Goal: Book appointment/travel/reservation

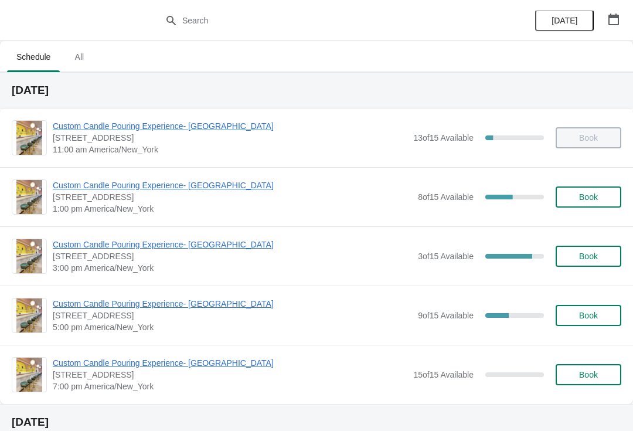
click at [192, 303] on span "Custom Candle Pouring Experience- [GEOGRAPHIC_DATA]" at bounding box center [232, 304] width 359 height 12
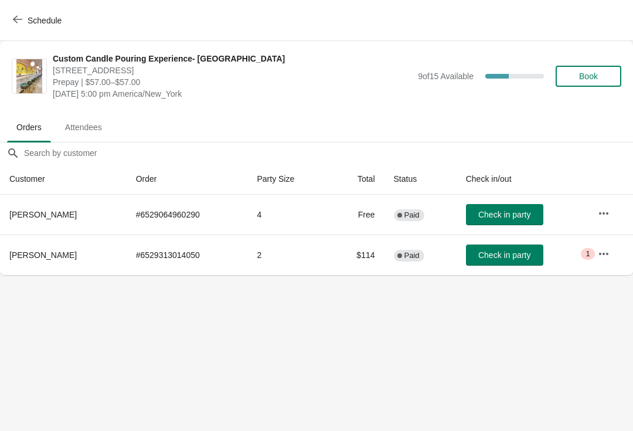
click at [592, 67] on button "Book" at bounding box center [589, 76] width 66 height 21
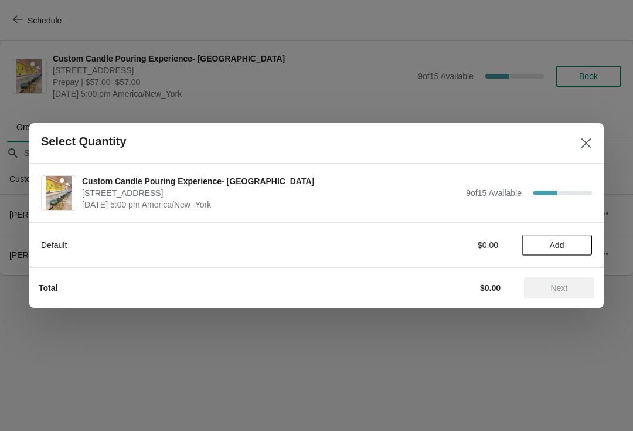
click at [562, 249] on span "Add" at bounding box center [557, 244] width 15 height 9
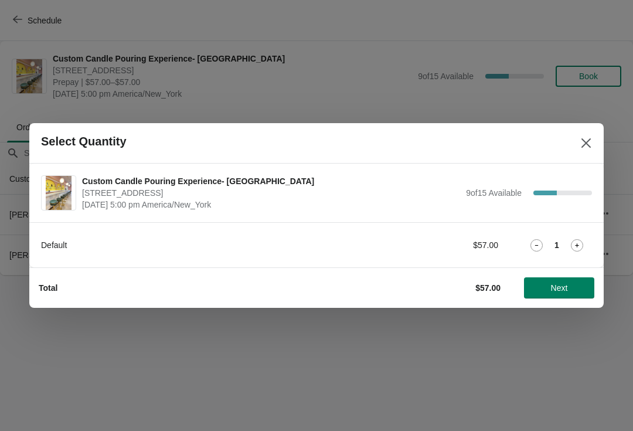
click at [579, 239] on icon at bounding box center [577, 245] width 12 height 12
click at [581, 239] on icon at bounding box center [577, 245] width 12 height 12
click at [576, 240] on icon at bounding box center [577, 245] width 12 height 12
click at [576, 241] on icon at bounding box center [577, 245] width 12 height 12
click at [576, 239] on icon at bounding box center [577, 245] width 12 height 12
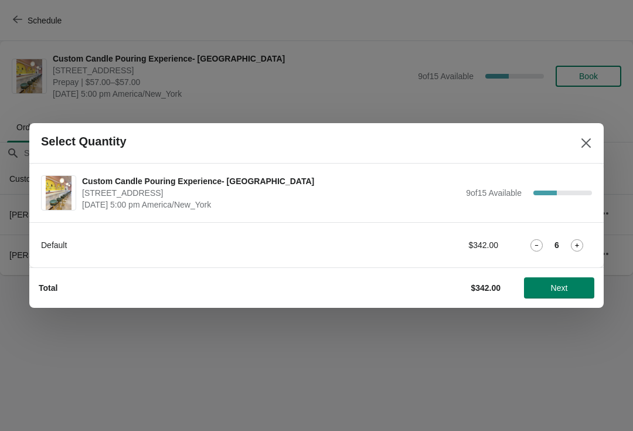
click at [565, 278] on button "Next" at bounding box center [559, 287] width 70 height 21
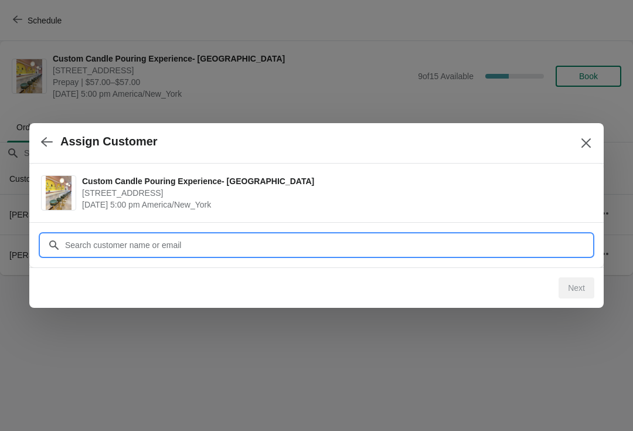
click at [537, 244] on input "Customer" at bounding box center [327, 244] width 527 height 21
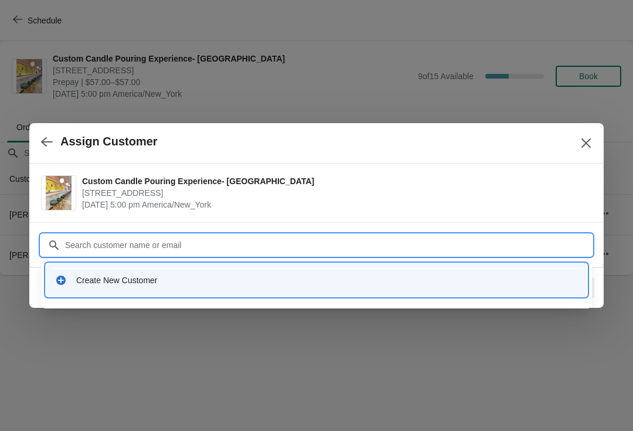
click at [550, 284] on div "Create New Customer" at bounding box center [327, 280] width 502 height 12
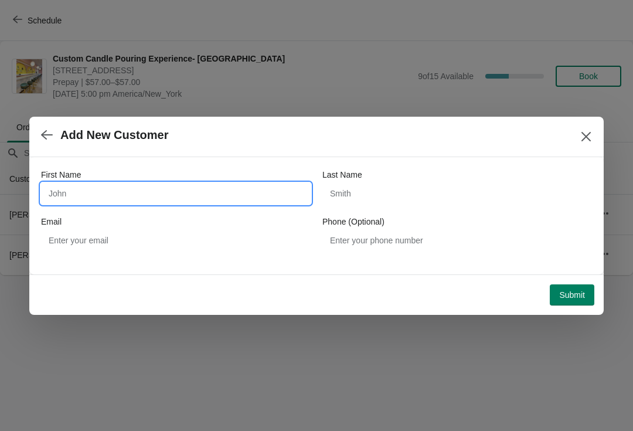
click at [214, 190] on input "First Name" at bounding box center [176, 193] width 270 height 21
type input "[PERSON_NAME]"
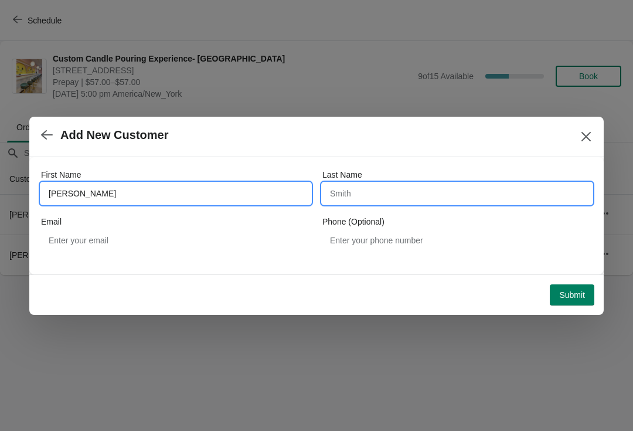
click at [407, 192] on input "Last Name" at bounding box center [457, 193] width 270 height 21
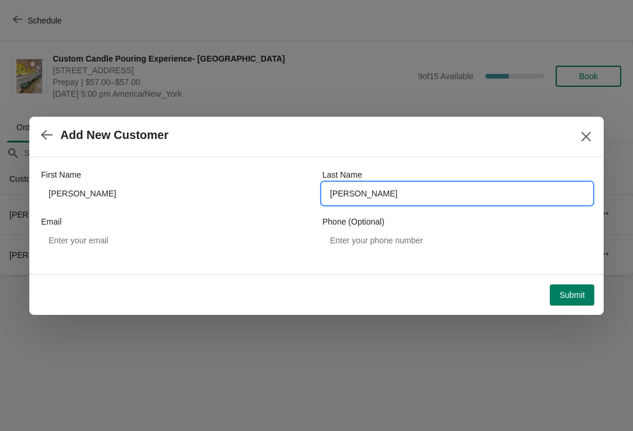
type input "[PERSON_NAME]"
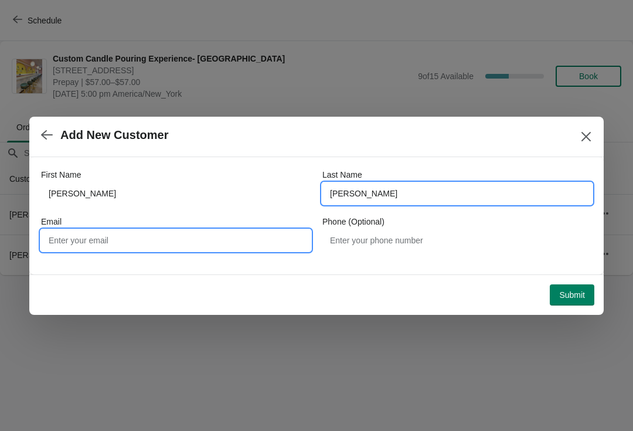
click at [219, 234] on input "Email" at bounding box center [176, 240] width 270 height 21
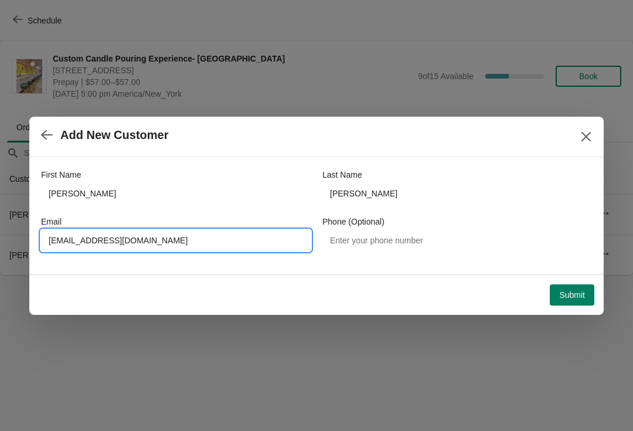
type input "[EMAIL_ADDRESS][DOMAIN_NAME]"
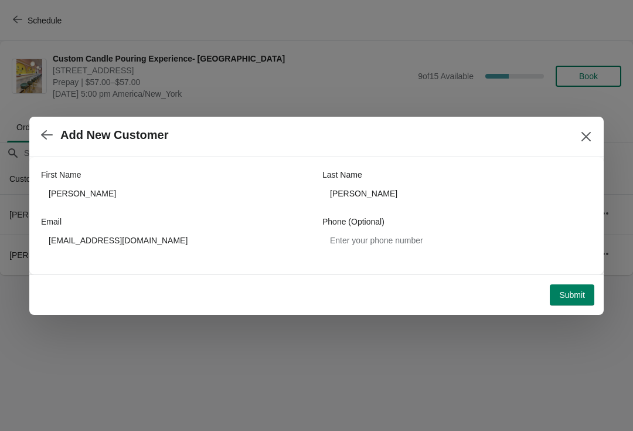
click at [573, 294] on span "Submit" at bounding box center [572, 294] width 26 height 9
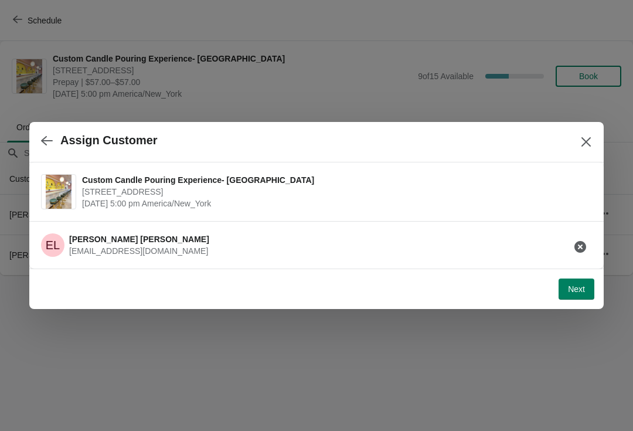
click at [579, 290] on span "Next" at bounding box center [576, 288] width 17 height 9
select select "Friend"
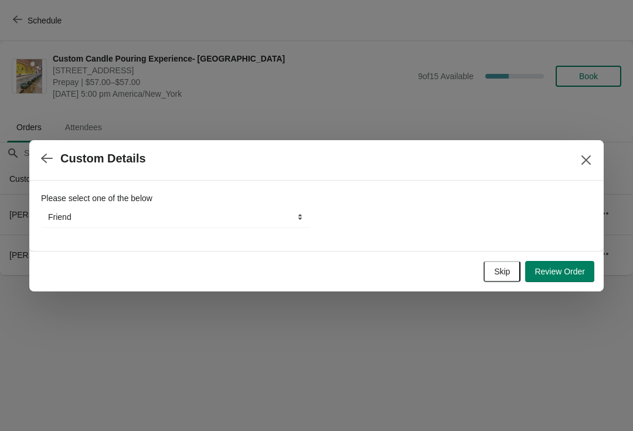
click at [515, 270] on button "Skip" at bounding box center [501, 271] width 37 height 21
